Goal: Information Seeking & Learning: Check status

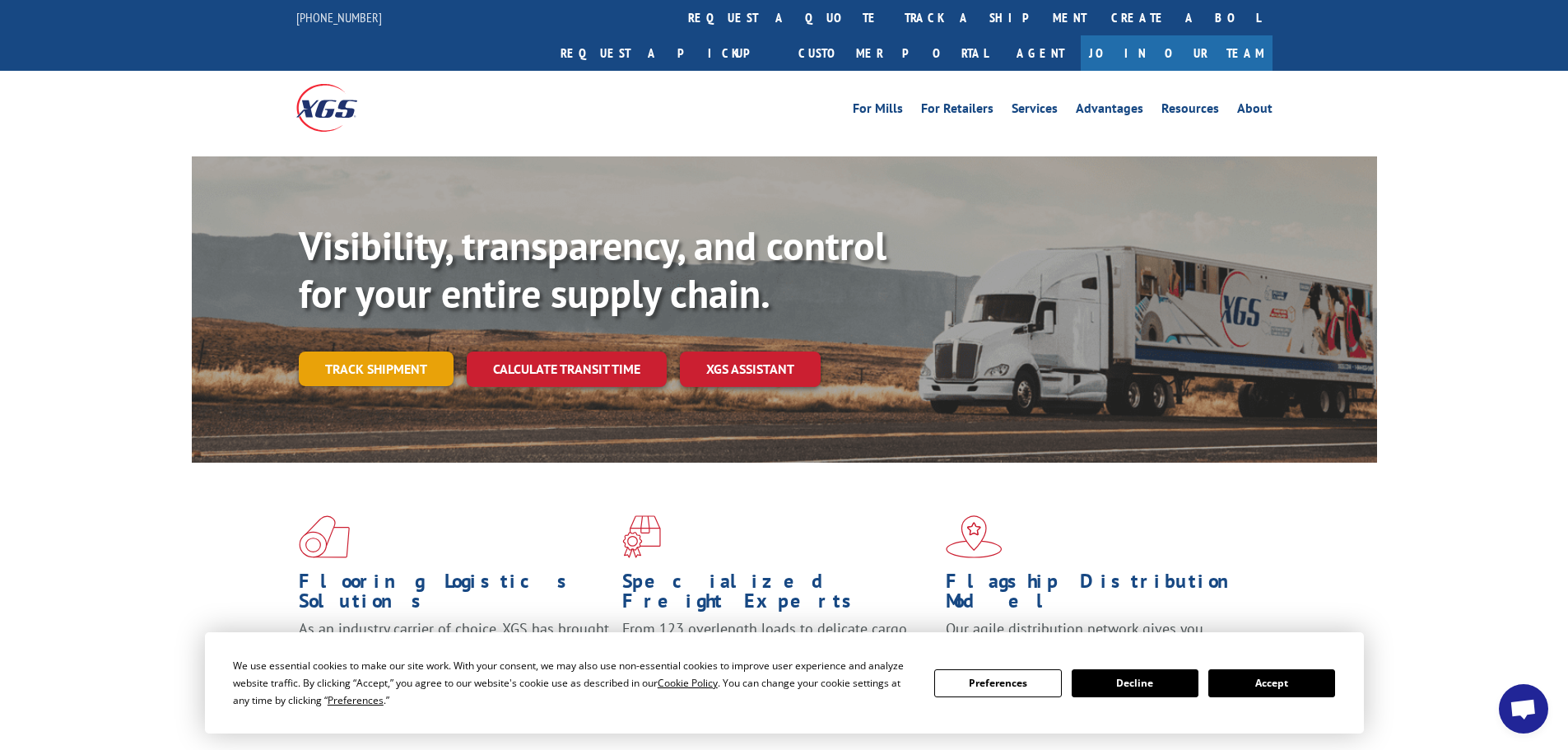
click at [404, 351] on link "Track shipment" at bounding box center [376, 369] width 155 height 34
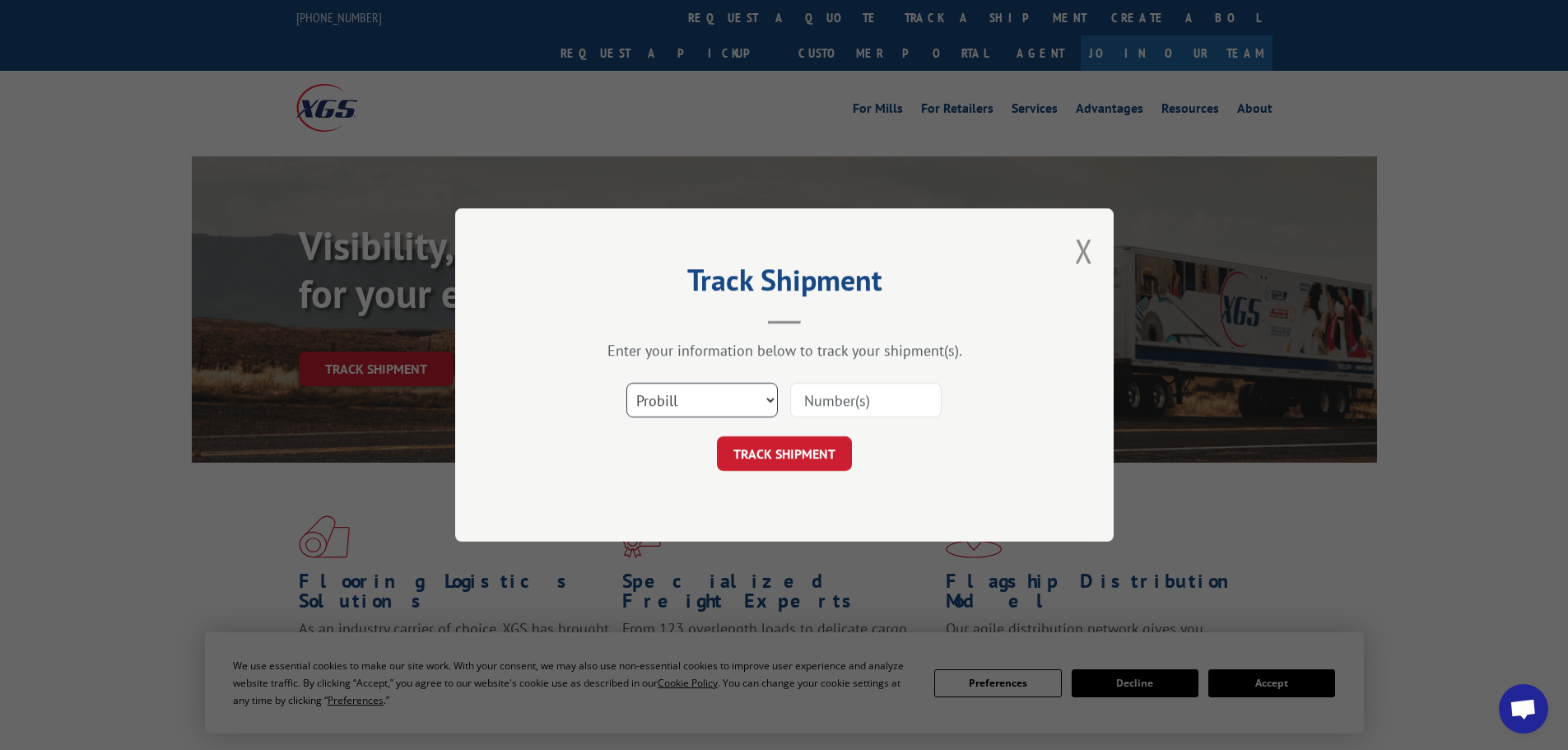
click at [667, 399] on select "Select category... Probill BOL PO" at bounding box center [702, 400] width 152 height 34
click at [626, 383] on select "Select category... Probill BOL PO" at bounding box center [702, 400] width 152 height 34
click at [703, 400] on select "Select category... Probill BOL PO" at bounding box center [702, 400] width 152 height 34
select select "po"
click at [626, 383] on select "Select category... Probill BOL PO" at bounding box center [702, 400] width 152 height 34
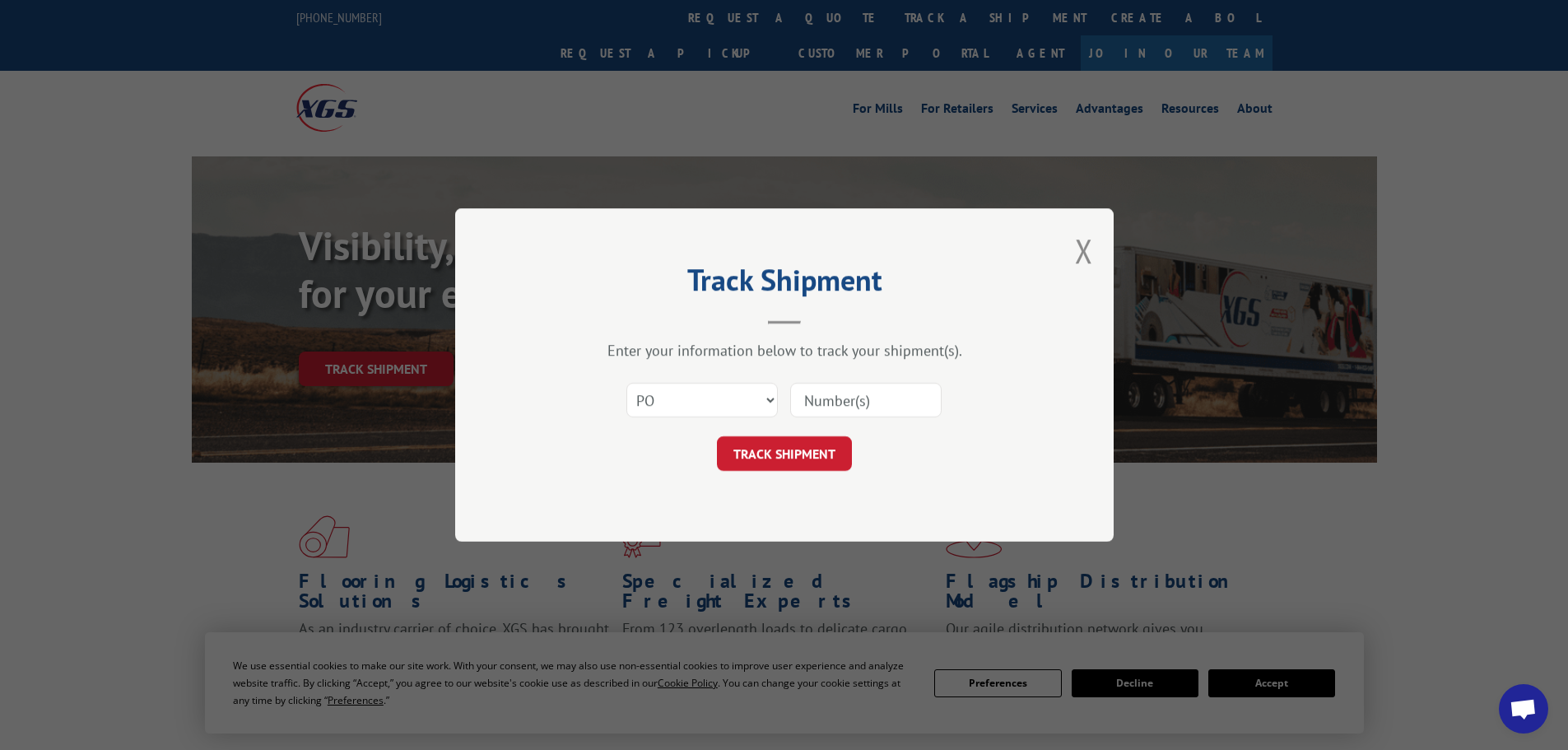
click at [808, 405] on input at bounding box center [865, 400] width 152 height 34
paste input "02505261"
type input "02505261"
click at [771, 445] on button "TRACK SHIPMENT" at bounding box center [785, 453] width 135 height 34
